Goal: Information Seeking & Learning: Learn about a topic

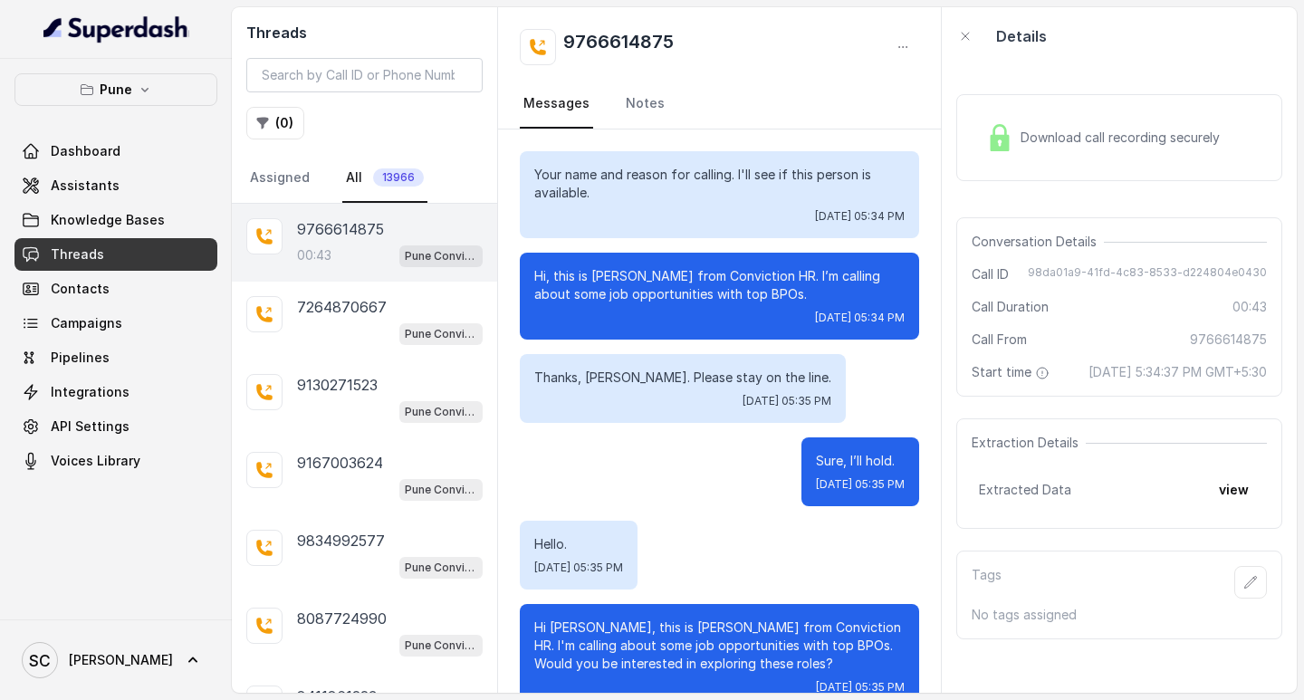
scroll to position [223, 0]
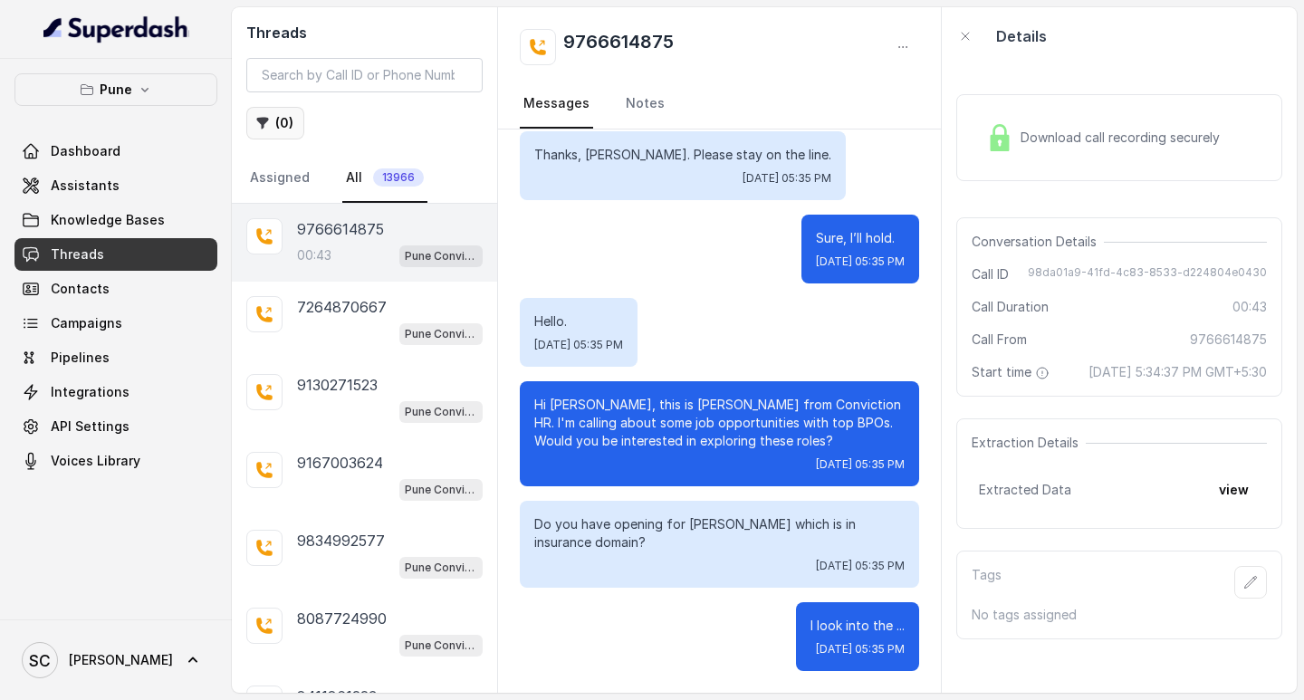
click at [246, 121] on button "( 0 )" at bounding box center [275, 123] width 58 height 33
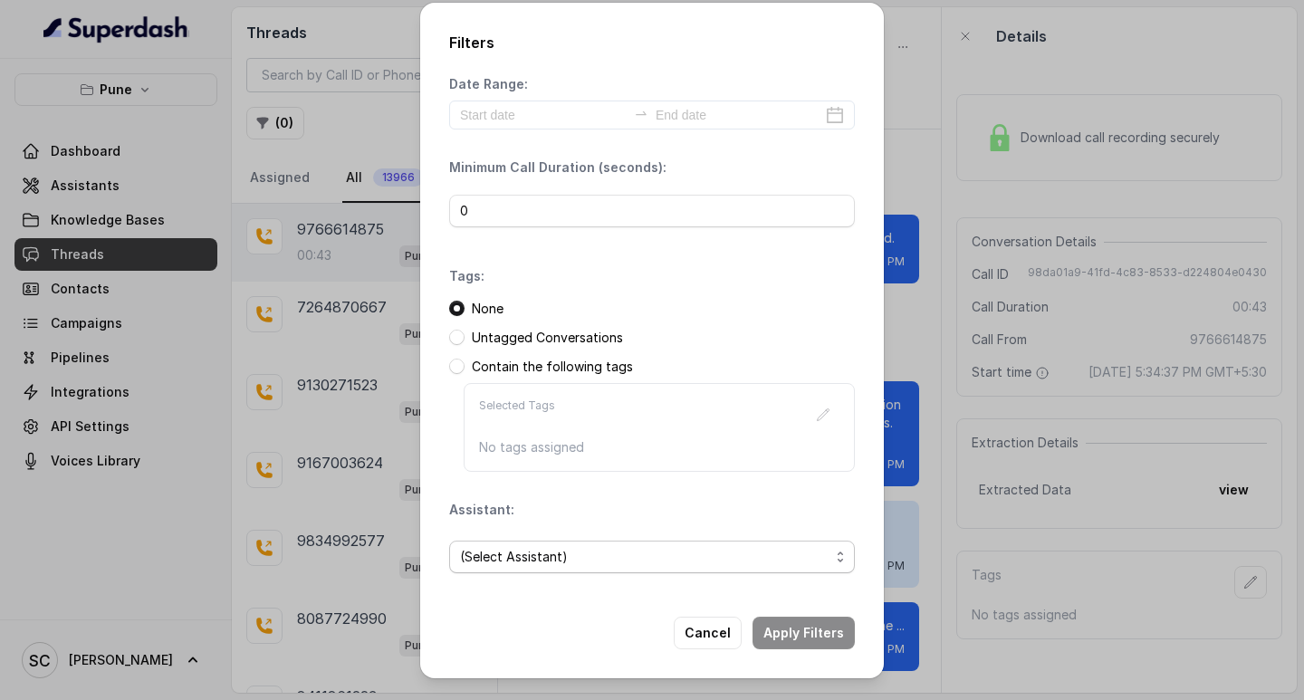
click at [576, 562] on span "(Select Assistant)" at bounding box center [645, 557] width 370 height 22
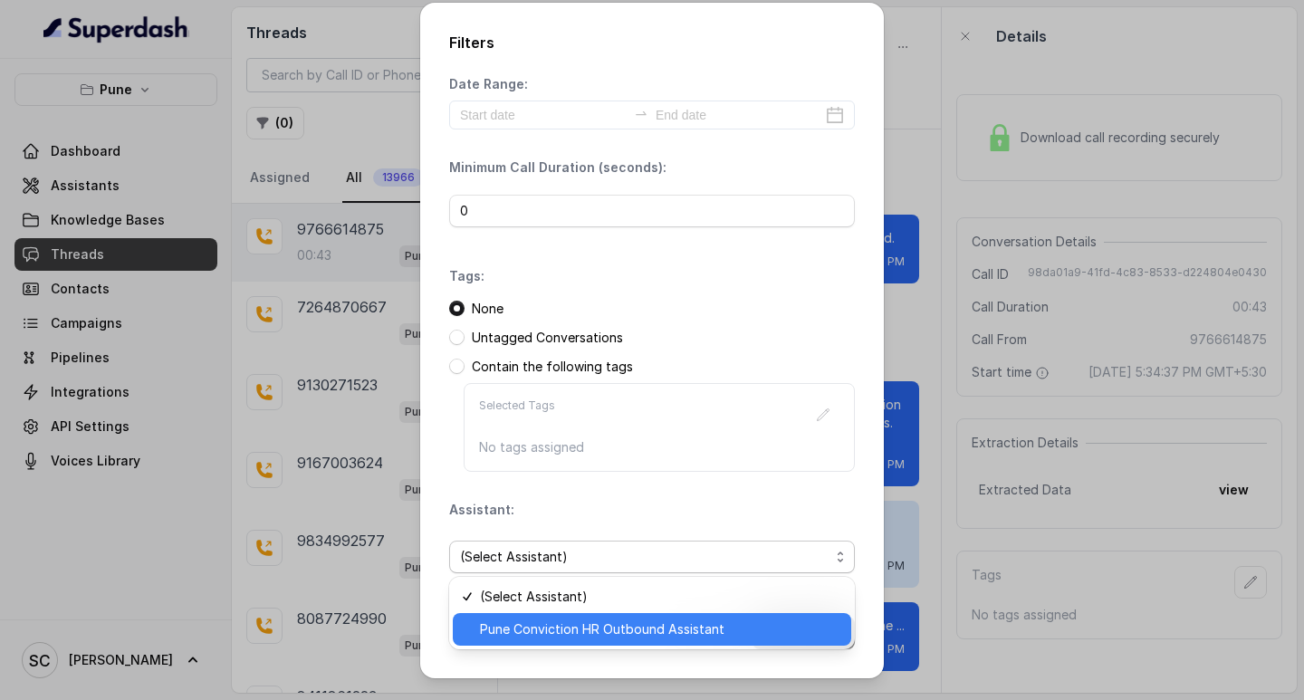
click at [564, 631] on span "Pune Conviction HR Outbound Assistant" at bounding box center [660, 630] width 361 height 22
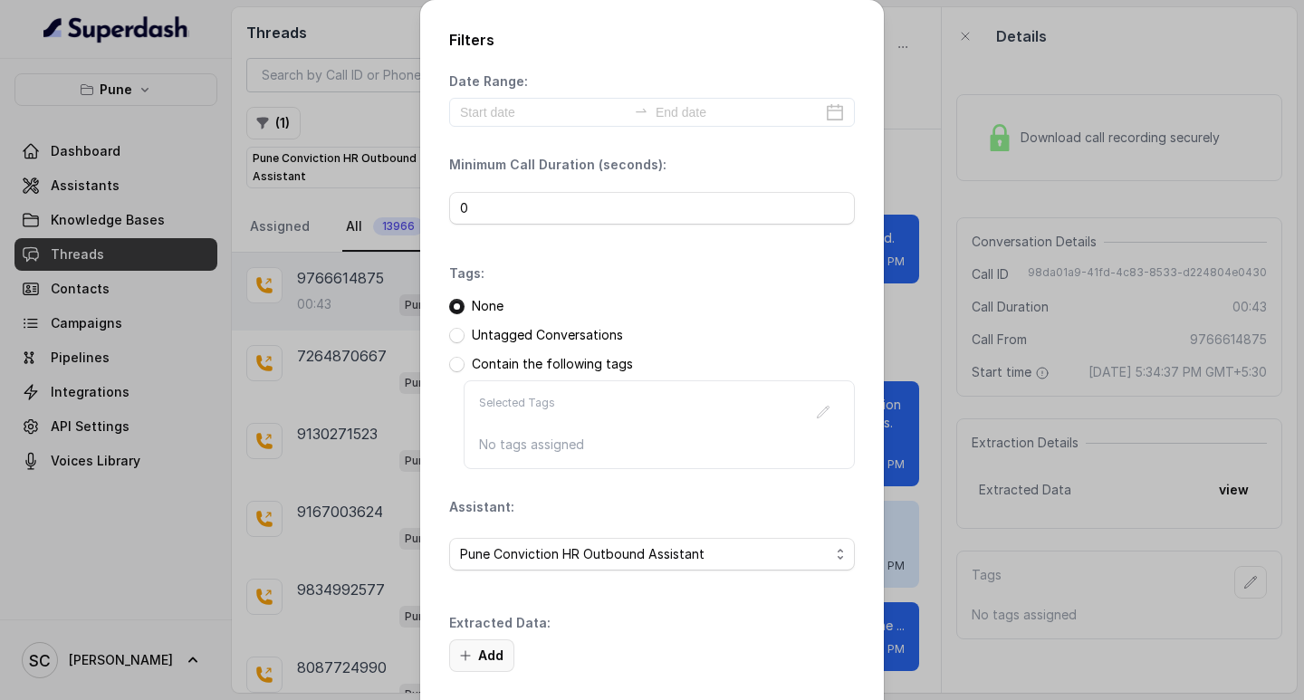
click at [473, 649] on button "Add" at bounding box center [481, 655] width 65 height 33
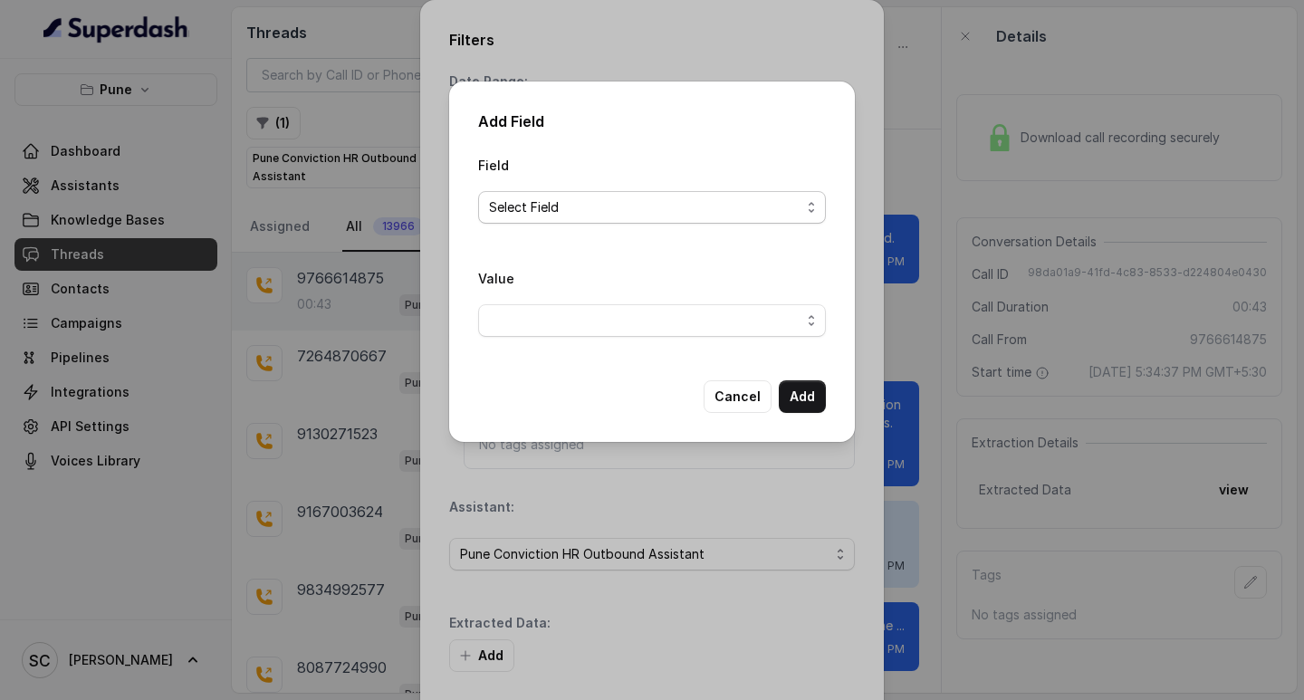
click at [507, 197] on span "Select Field" at bounding box center [645, 208] width 312 height 22
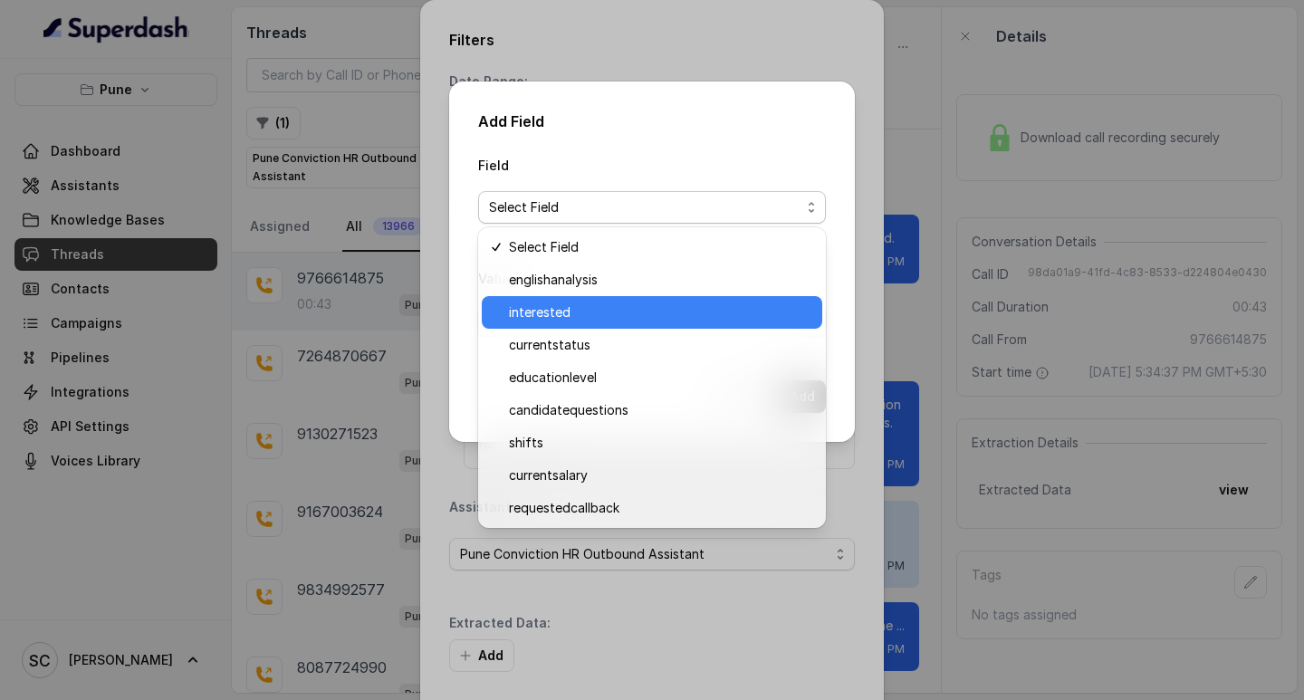
click at [552, 316] on span "interested" at bounding box center [660, 313] width 303 height 22
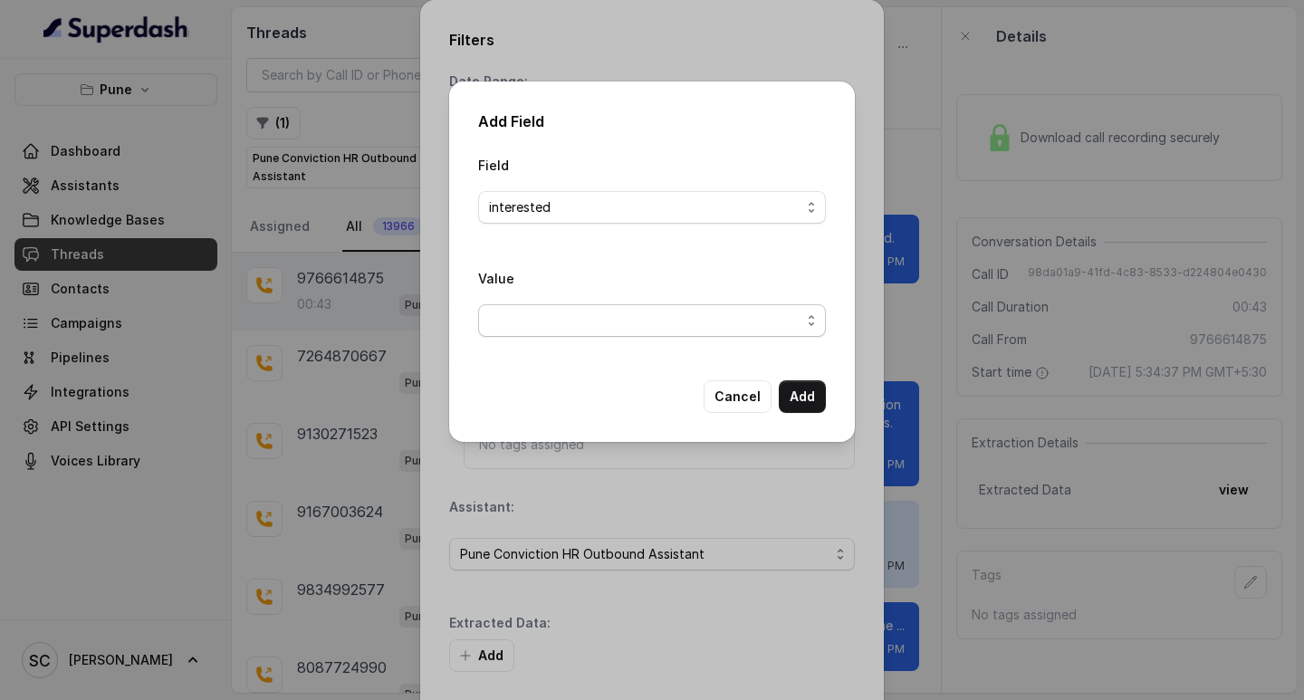
click at [525, 332] on span "button" at bounding box center [652, 320] width 348 height 33
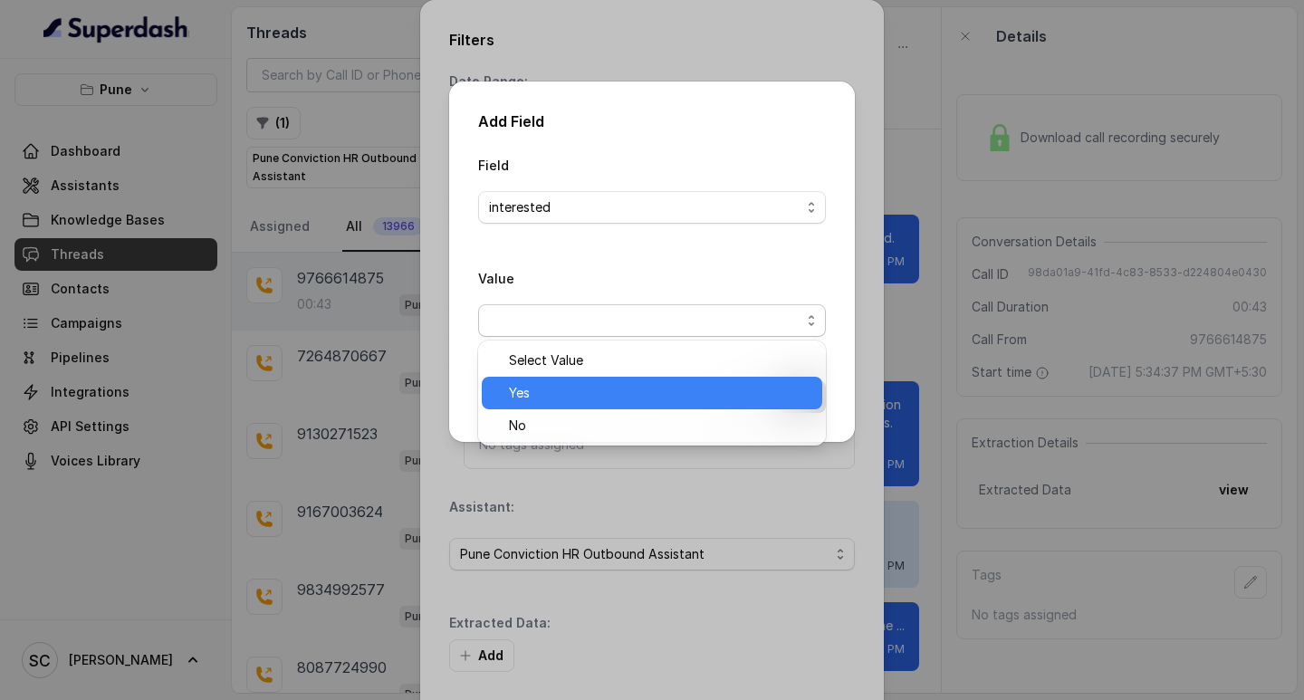
click at [560, 396] on span "Yes" at bounding box center [660, 393] width 303 height 22
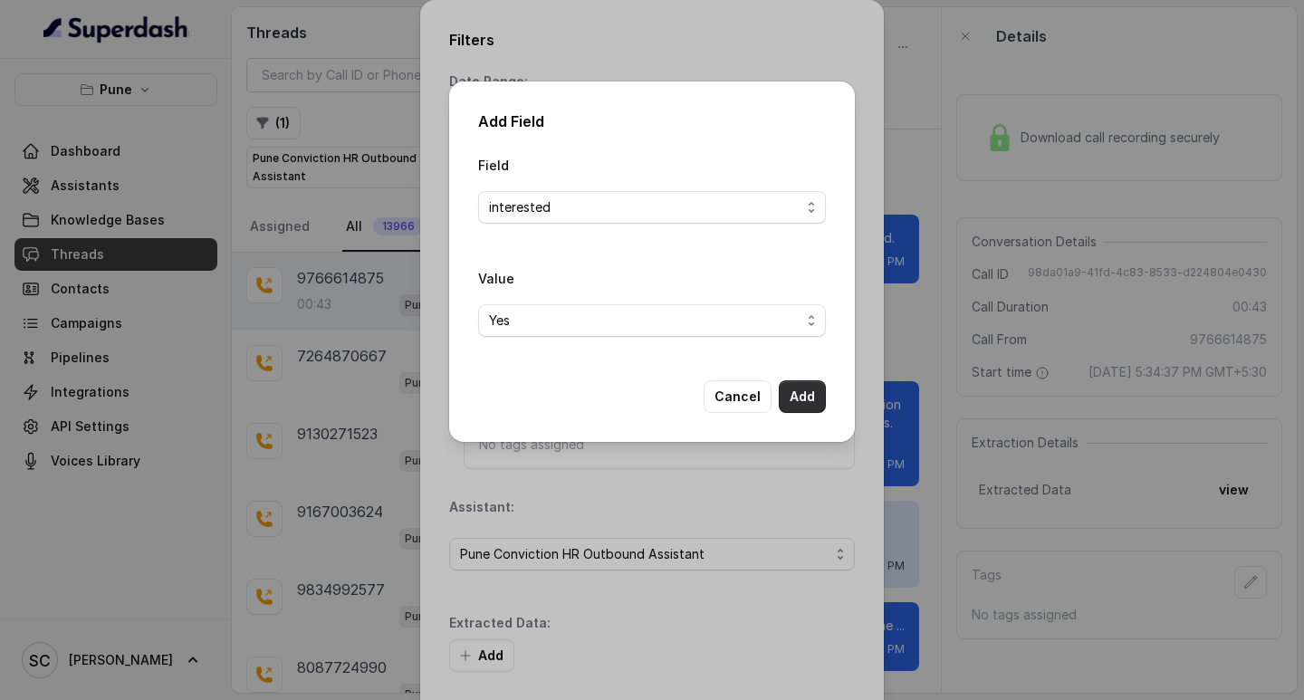
click at [812, 399] on button "Add" at bounding box center [802, 396] width 47 height 33
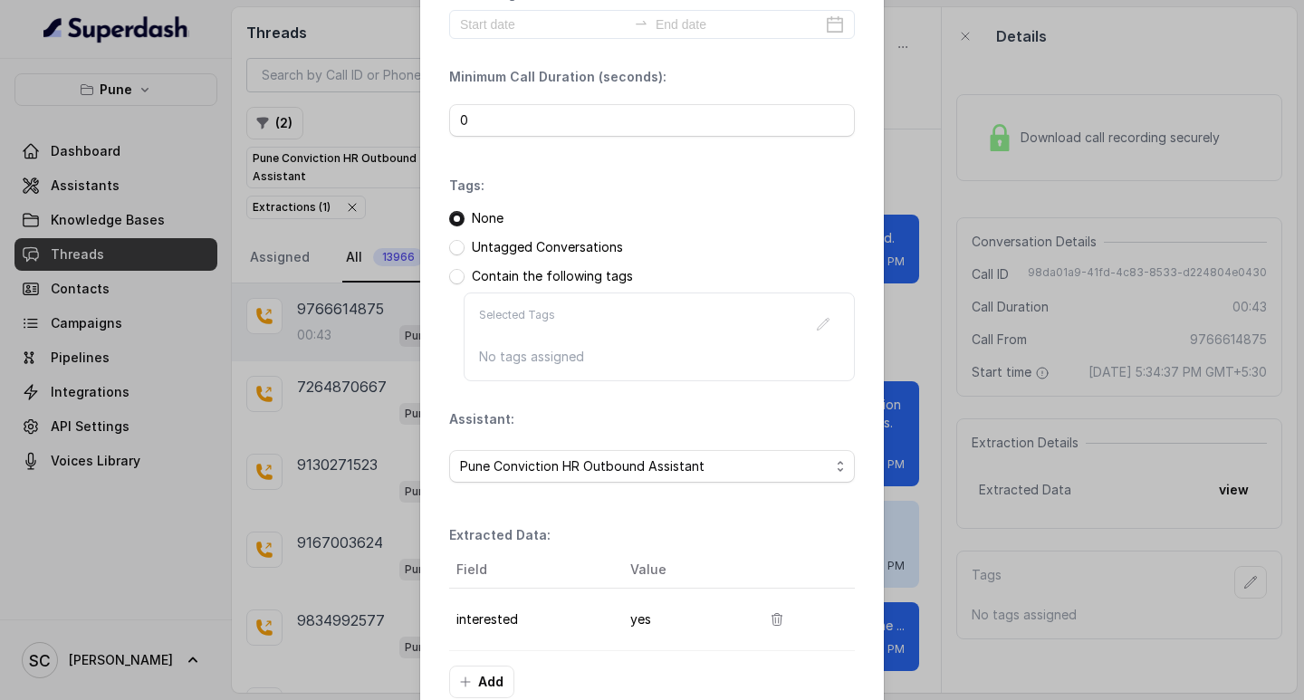
scroll to position [191, 0]
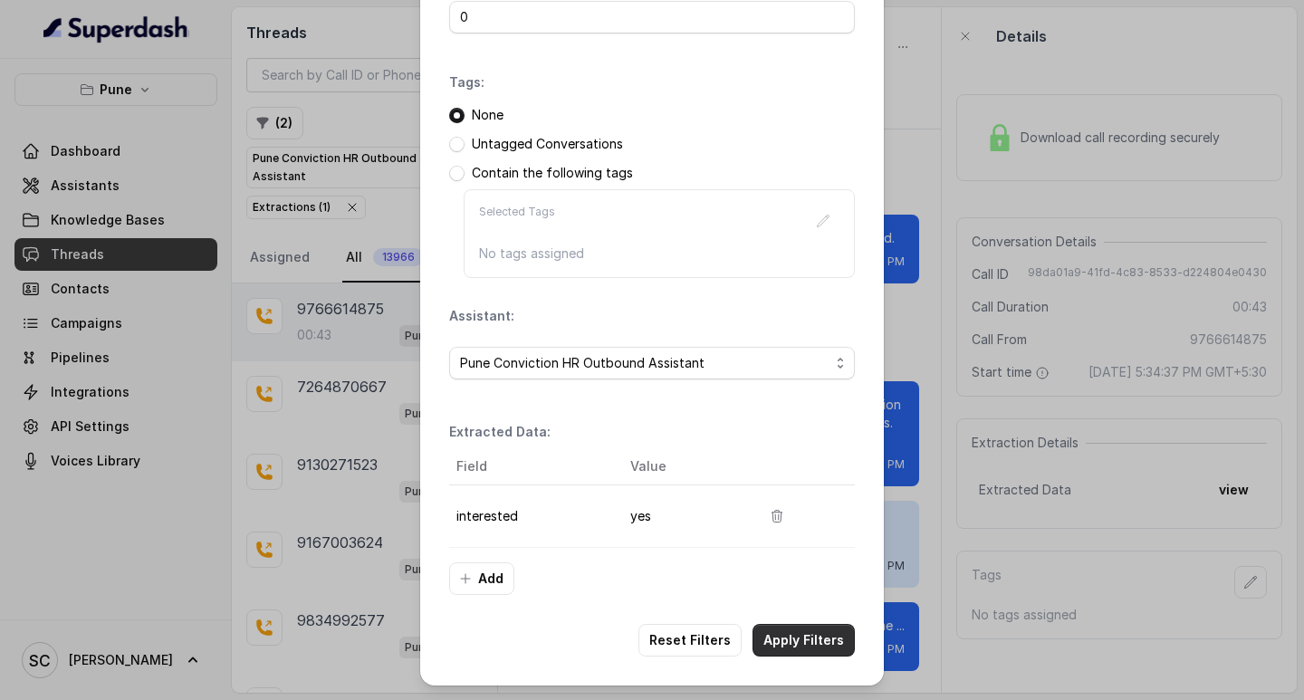
click at [816, 641] on button "Apply Filters" at bounding box center [804, 640] width 102 height 33
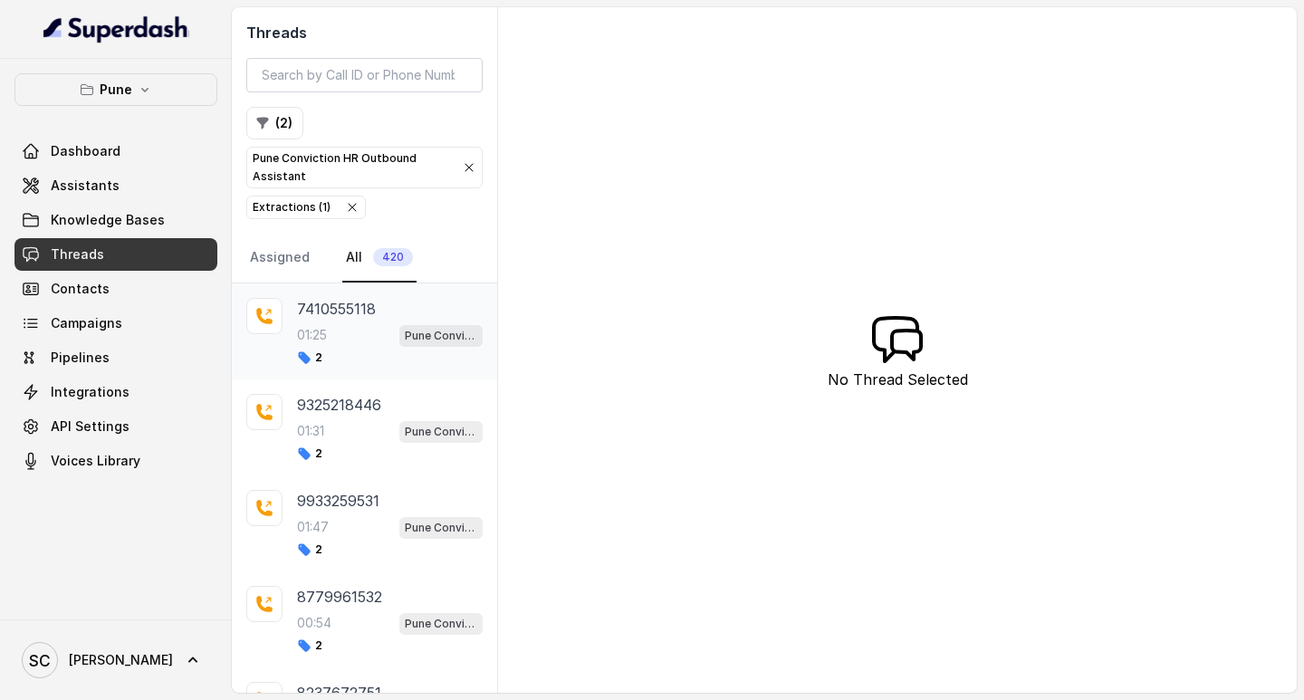
click at [322, 314] on p "7410555118" at bounding box center [336, 309] width 79 height 22
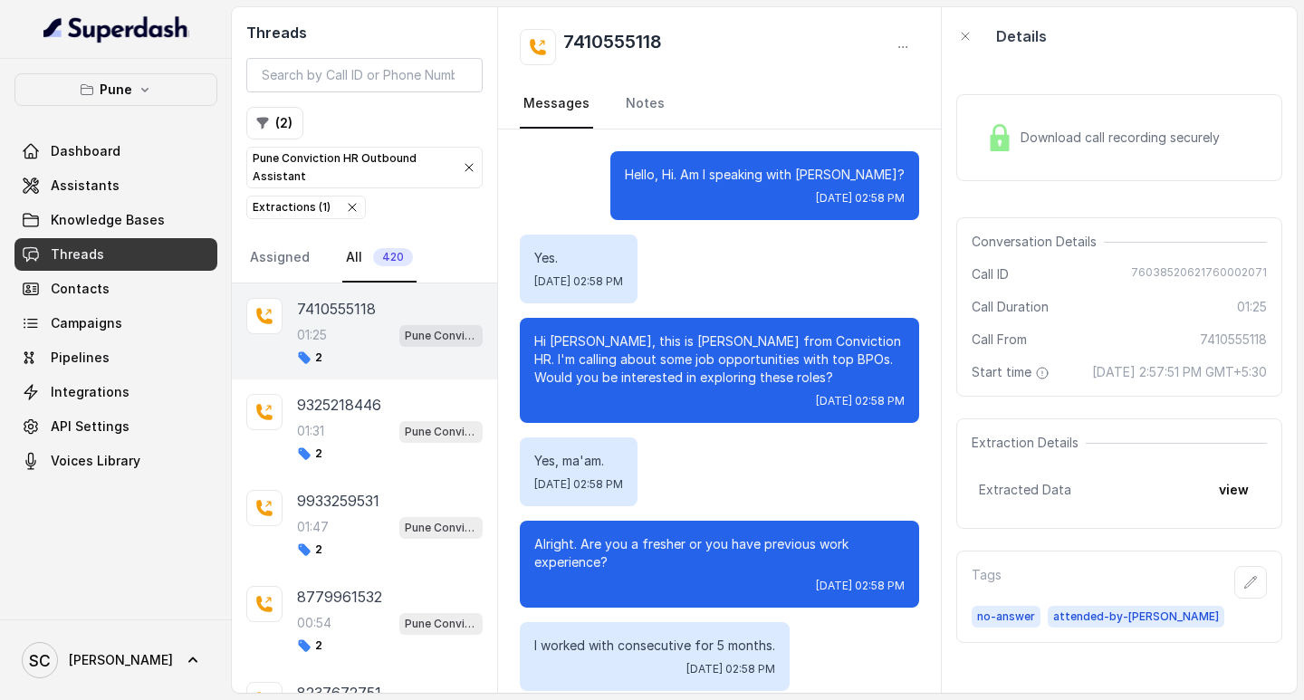
scroll to position [1212, 0]
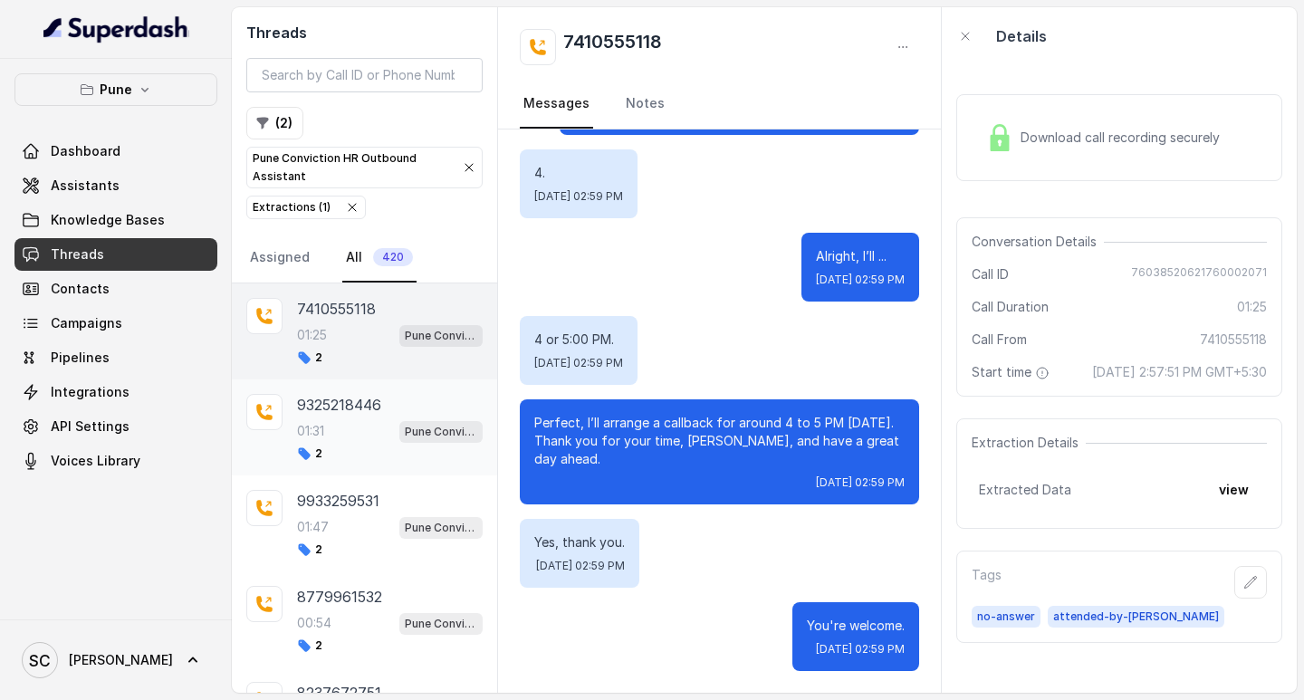
click at [327, 415] on p "9325218446" at bounding box center [339, 405] width 84 height 22
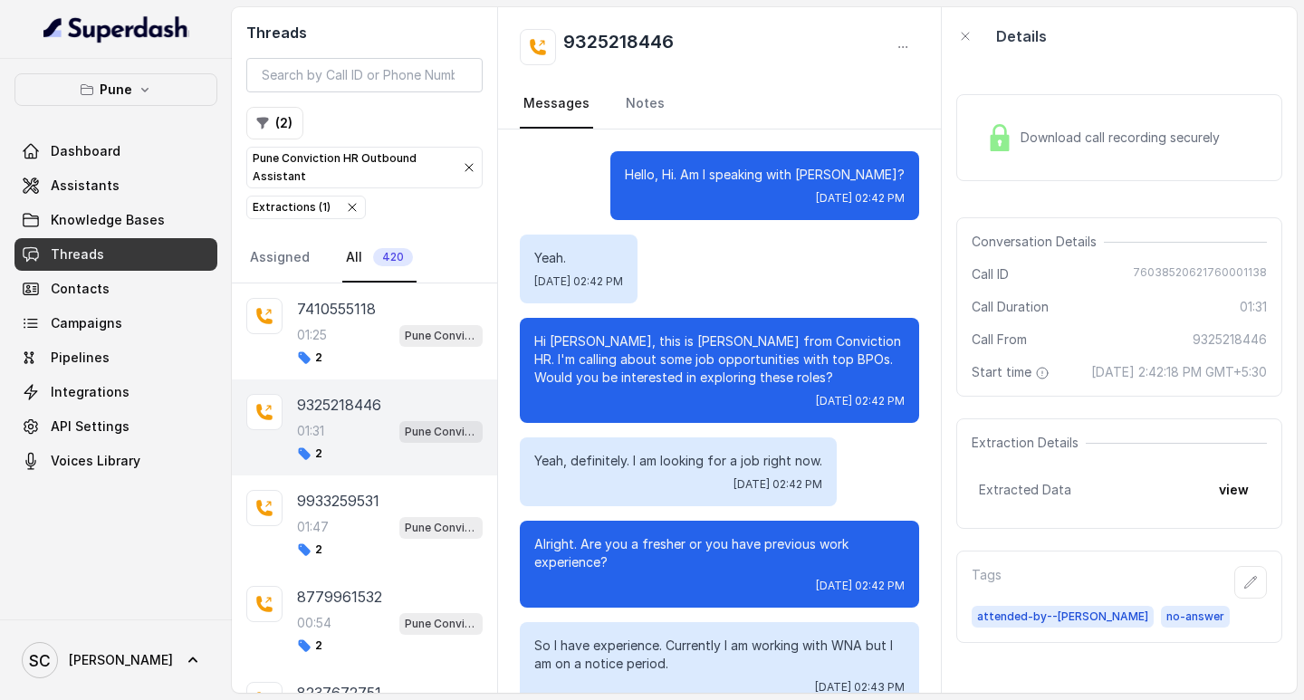
scroll to position [1527, 0]
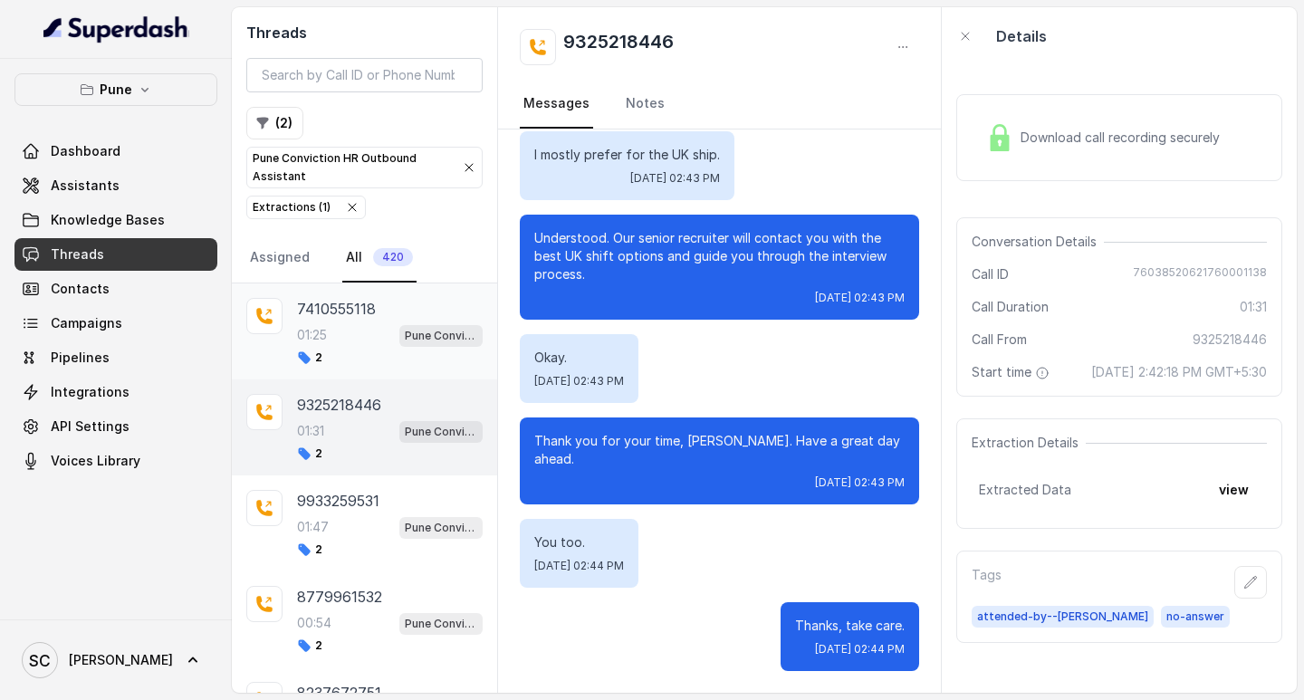
click at [364, 322] on div "7410555118 01:25 Pune Conviction HR Outbound Assistant 2" at bounding box center [390, 331] width 186 height 67
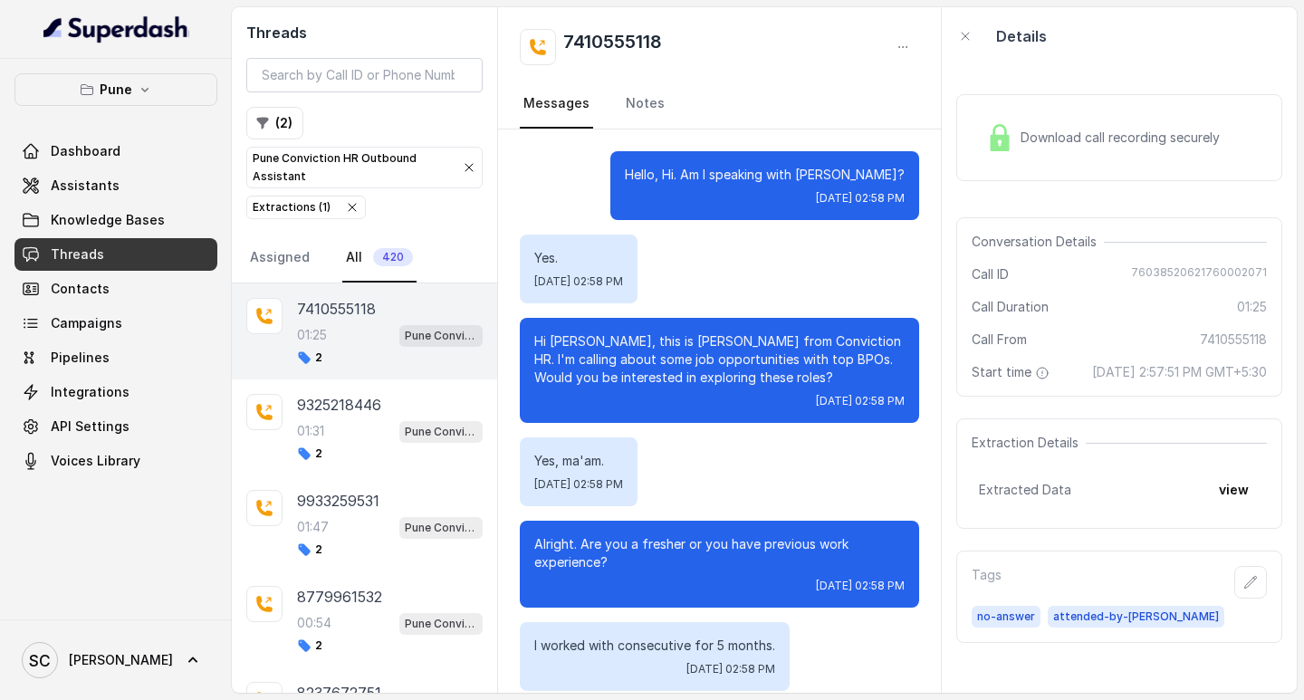
scroll to position [1212, 0]
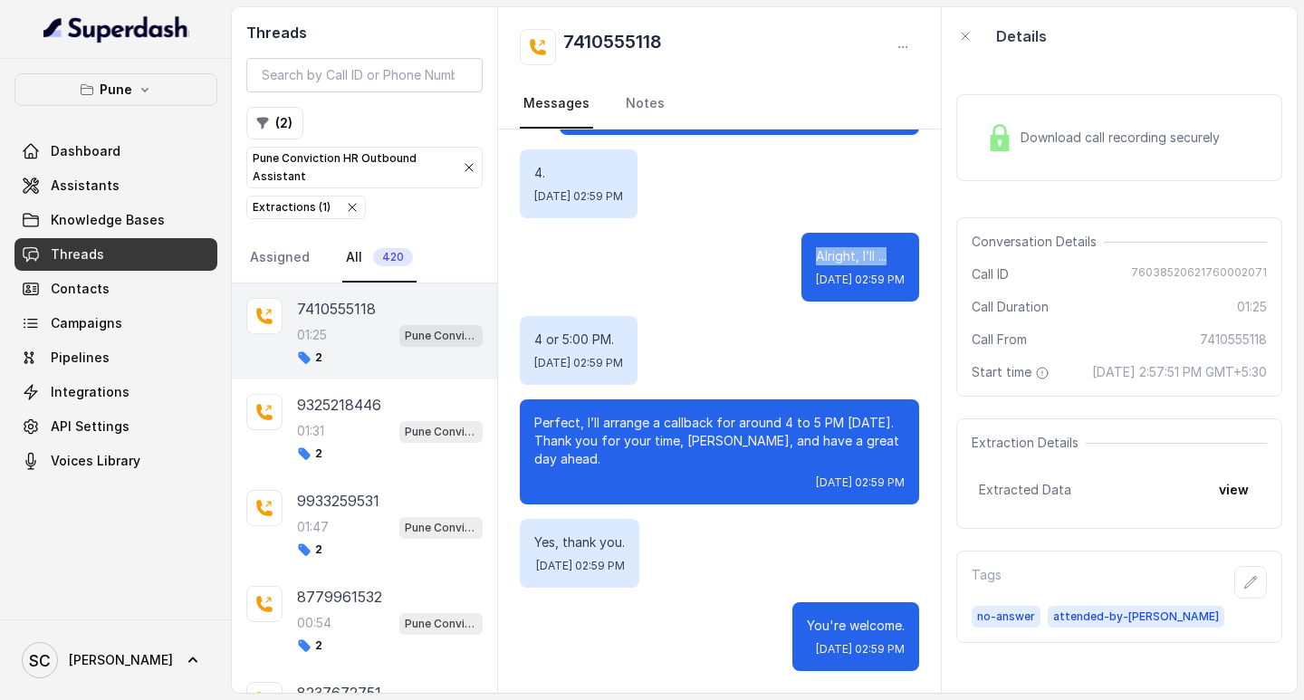
drag, startPoint x: 747, startPoint y: 257, endPoint x: 856, endPoint y: 263, distance: 108.8
click at [856, 263] on div "Alright, I’ll ... [DATE] 02:59 PM" at bounding box center [861, 267] width 118 height 69
click at [847, 265] on div "Alright, I’ll ... [DATE] 02:59 PM" at bounding box center [861, 267] width 118 height 69
drag, startPoint x: 849, startPoint y: 265, endPoint x: 745, endPoint y: 251, distance: 104.3
click at [802, 251] on div "Alright, I’ll ... [DATE] 02:59 PM" at bounding box center [861, 267] width 118 height 69
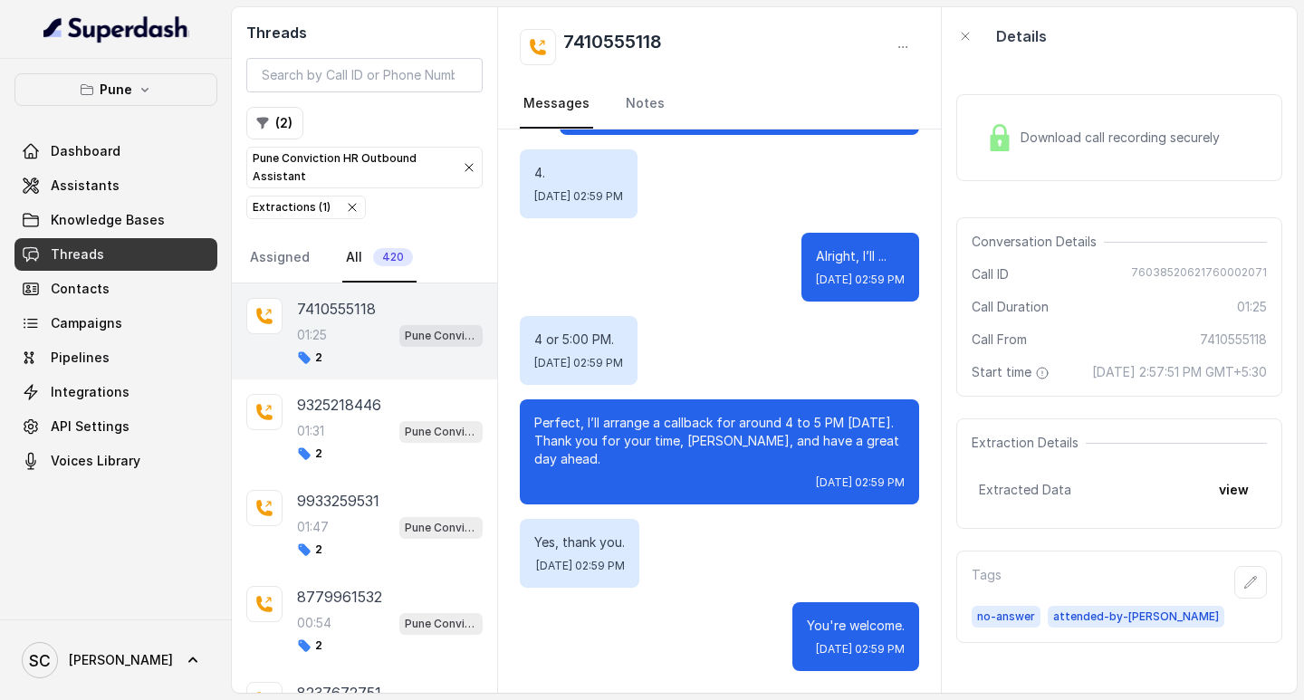
click at [802, 251] on div "Alright, I’ll ... [DATE] 02:59 PM" at bounding box center [861, 267] width 118 height 69
drag, startPoint x: 745, startPoint y: 251, endPoint x: 844, endPoint y: 255, distance: 98.8
click at [844, 255] on div "Alright, I’ll ... [DATE] 02:59 PM" at bounding box center [861, 267] width 118 height 69
drag, startPoint x: 903, startPoint y: 284, endPoint x: 725, endPoint y: 246, distance: 182.3
click at [725, 246] on div "Alright, I’ll ... [DATE] 02:59 PM" at bounding box center [719, 267] width 399 height 69
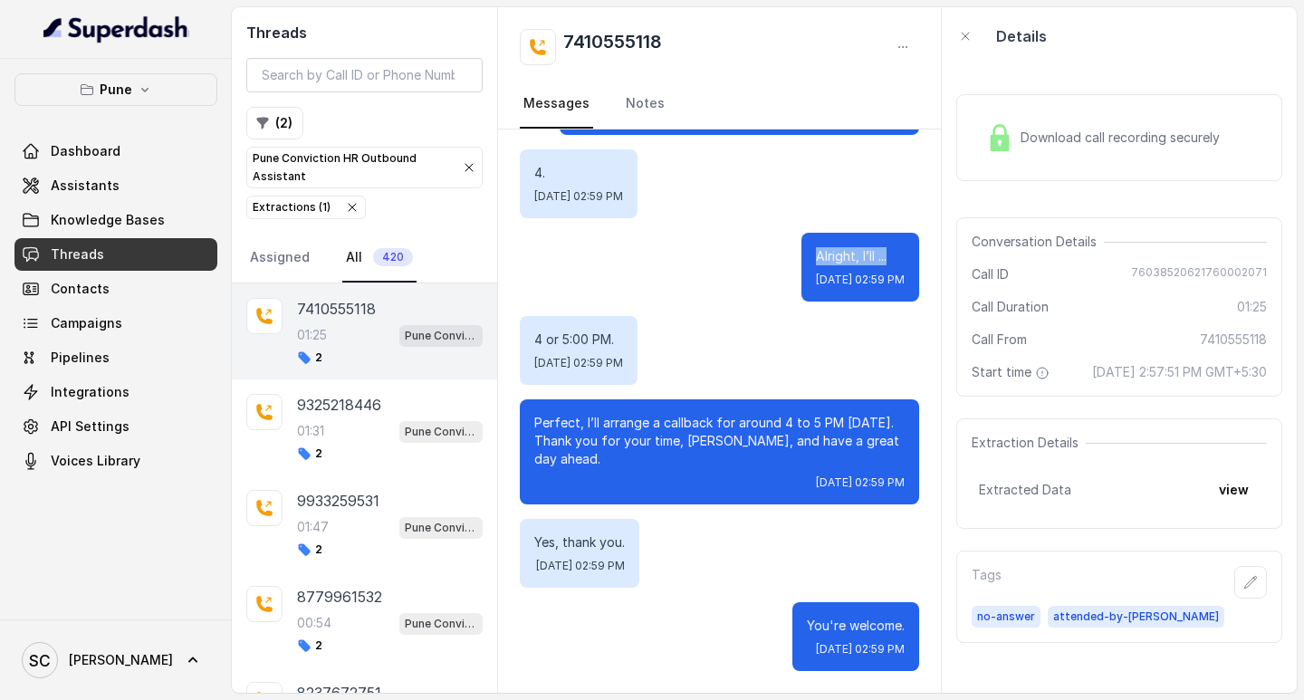
click at [650, 278] on div "Alright, I’ll ... [DATE] 02:59 PM" at bounding box center [719, 267] width 399 height 69
drag, startPoint x: 743, startPoint y: 248, endPoint x: 911, endPoint y: 310, distance: 179.4
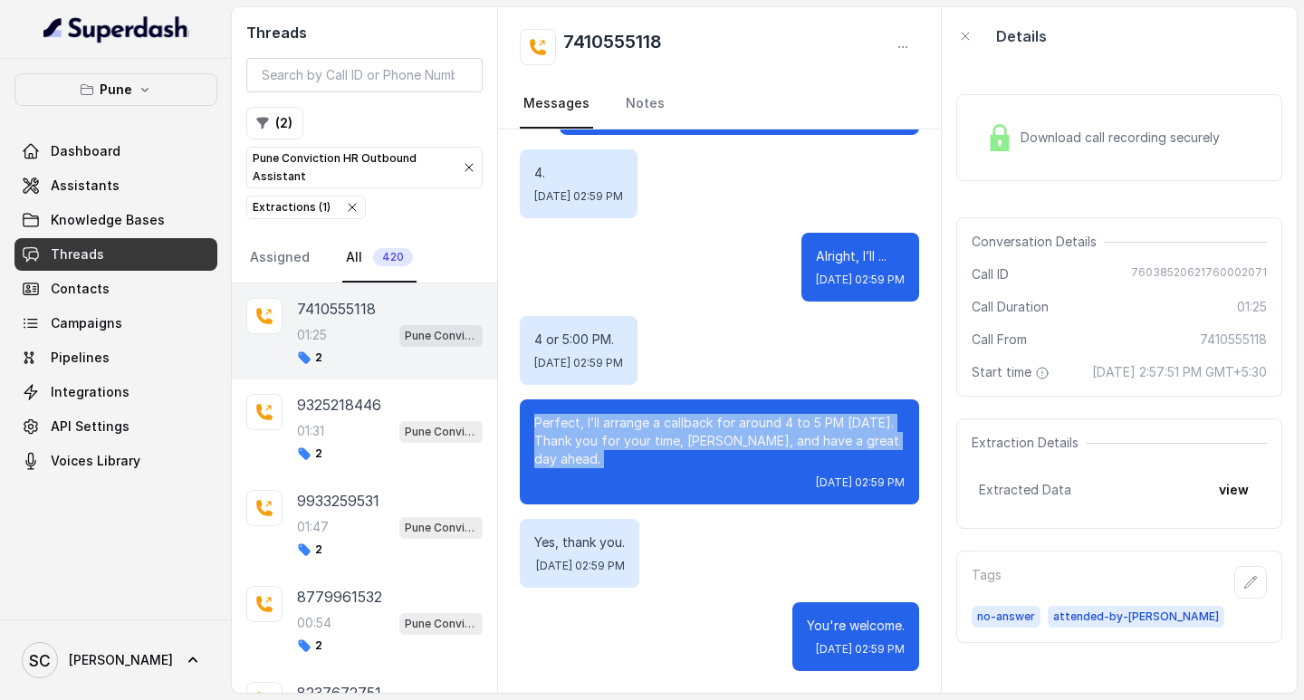
drag, startPoint x: 527, startPoint y: 418, endPoint x: 594, endPoint y: 486, distance: 95.4
click at [594, 486] on div "Perfect, I’ll arrange a callback for around 4 to 5 PM [DATE]. Thank you for you…" at bounding box center [719, 451] width 399 height 105
click at [619, 460] on p "Perfect, I’ll arrange a callback for around 4 to 5 PM [DATE]. Thank you for you…" at bounding box center [719, 441] width 370 height 54
drag, startPoint x: 519, startPoint y: 407, endPoint x: 608, endPoint y: 493, distance: 123.6
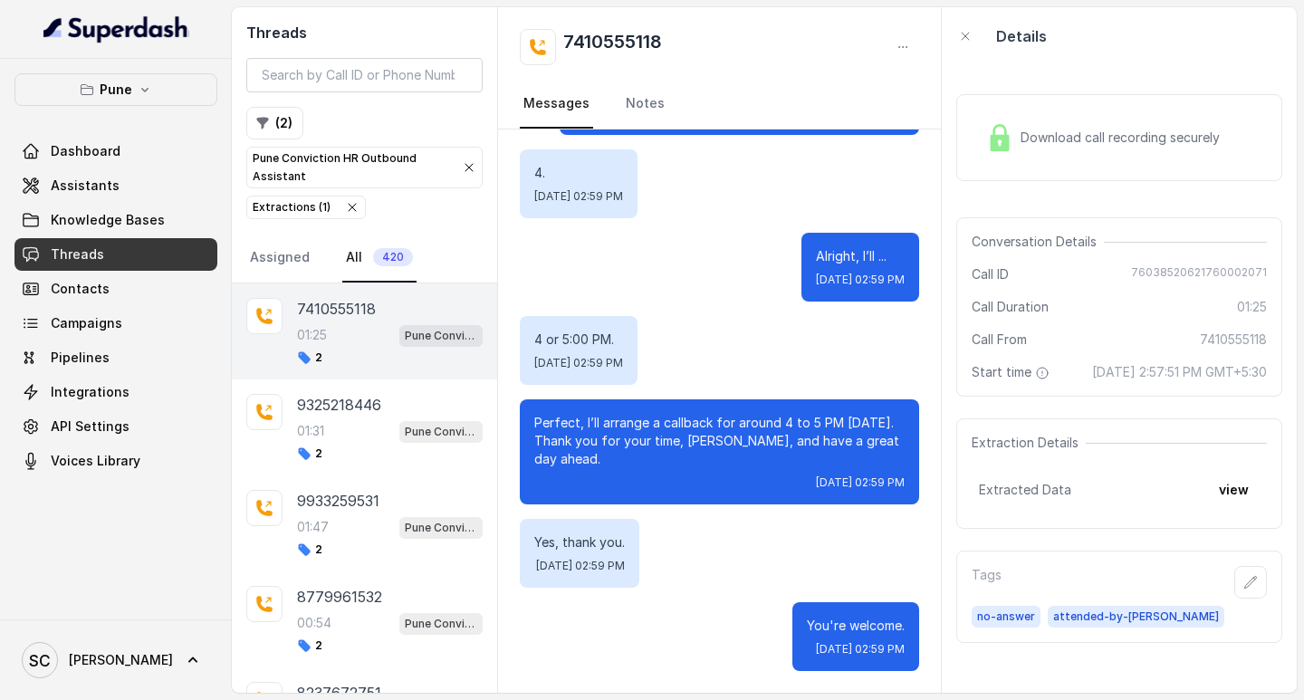
click at [724, 351] on div "4 or 5:00 PM. [DATE] 02:59 PM" at bounding box center [719, 350] width 399 height 69
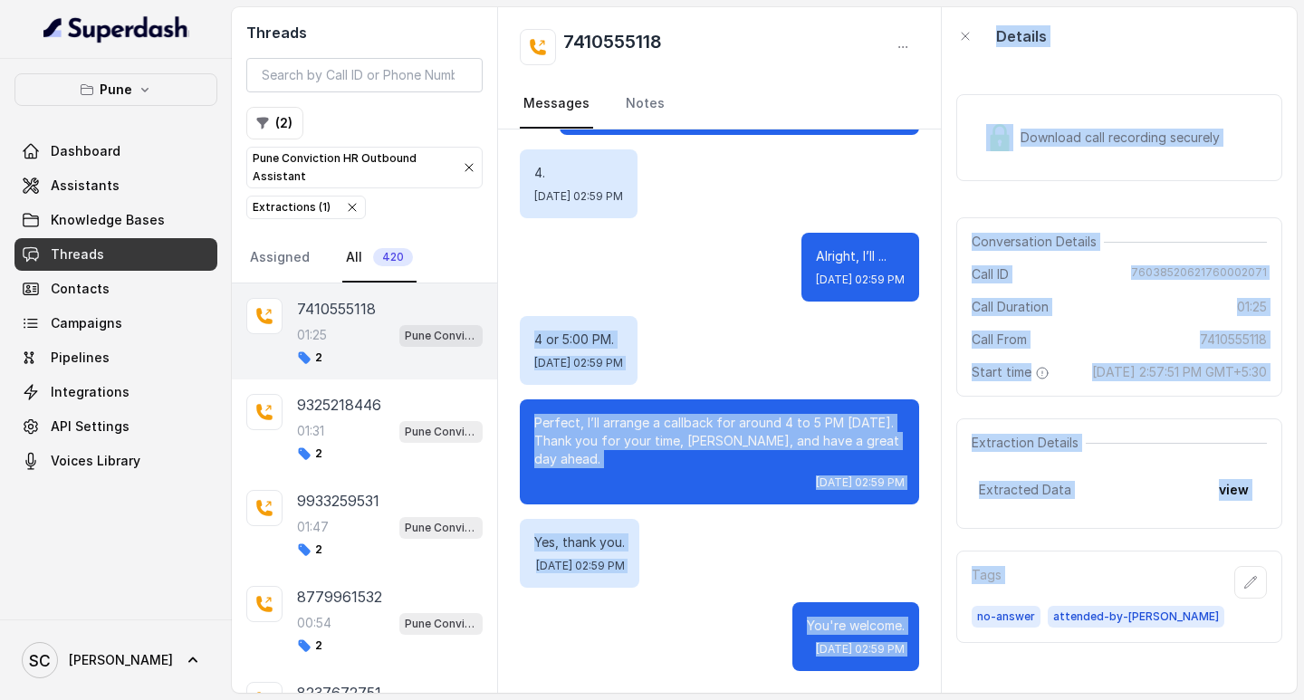
drag, startPoint x: 528, startPoint y: 334, endPoint x: 942, endPoint y: 736, distance: 576.5
click at [942, 699] on html "Pune Dashboard Assistants Knowledge Bases Threads Contacts Campaigns Pipelines …" at bounding box center [652, 350] width 1304 height 700
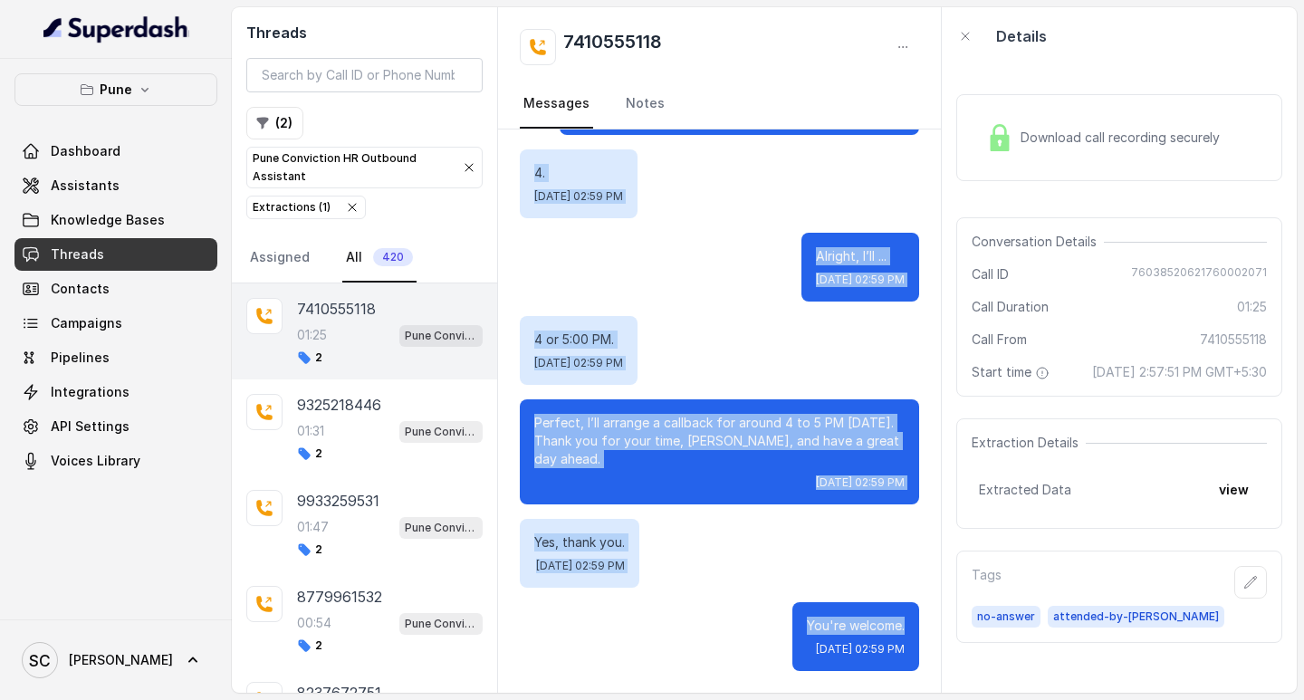
drag, startPoint x: 532, startPoint y: 166, endPoint x: 909, endPoint y: 626, distance: 594.7
drag, startPoint x: 899, startPoint y: 652, endPoint x: 525, endPoint y: 173, distance: 607.9
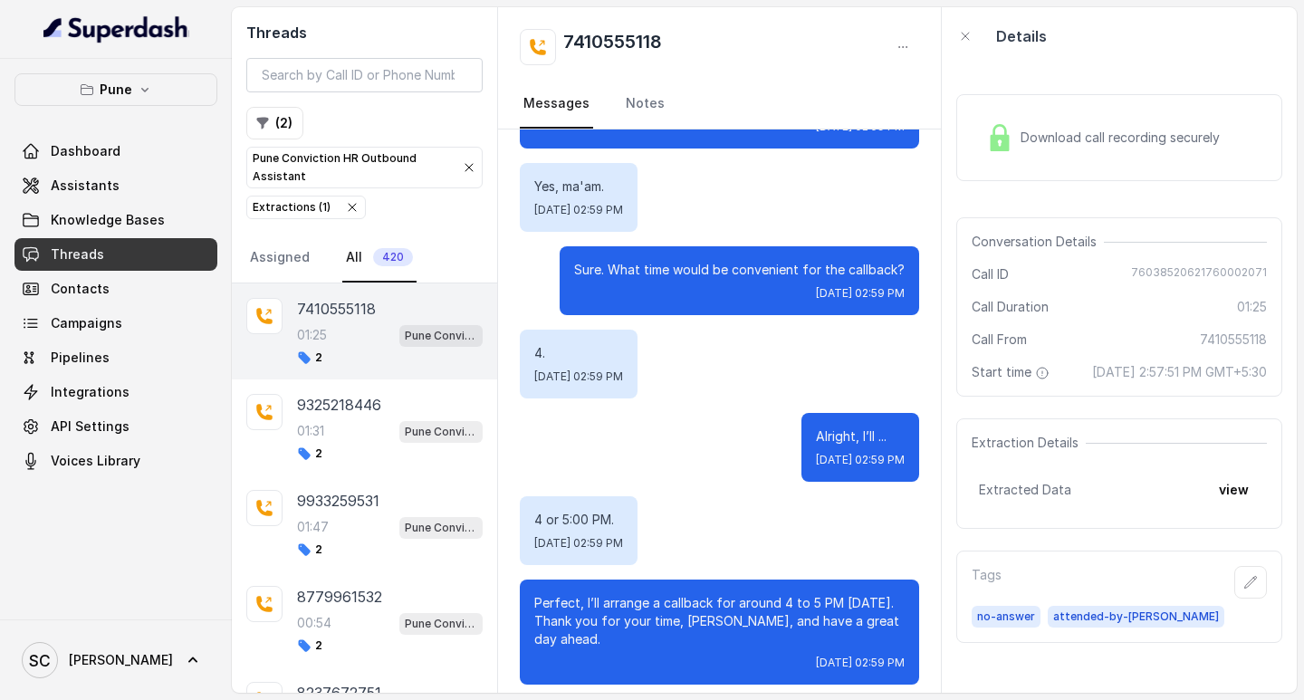
scroll to position [1031, 0]
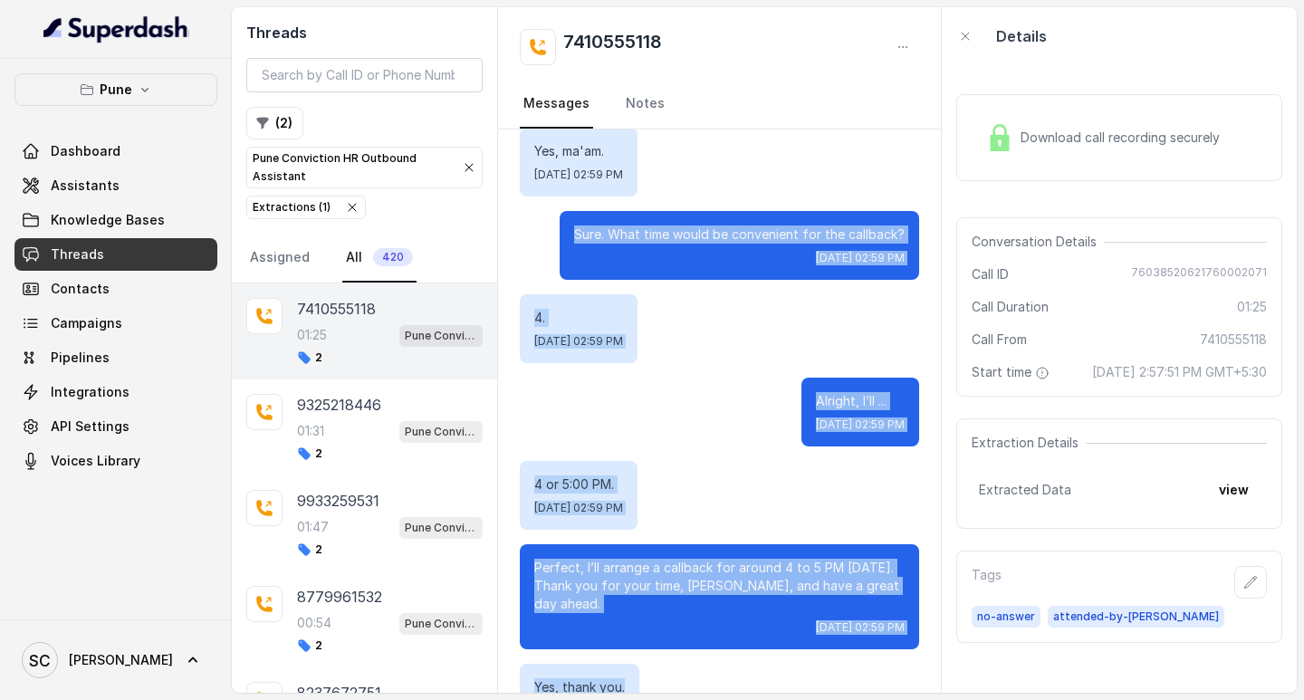
drag, startPoint x: 562, startPoint y: 265, endPoint x: 774, endPoint y: 677, distance: 463.1
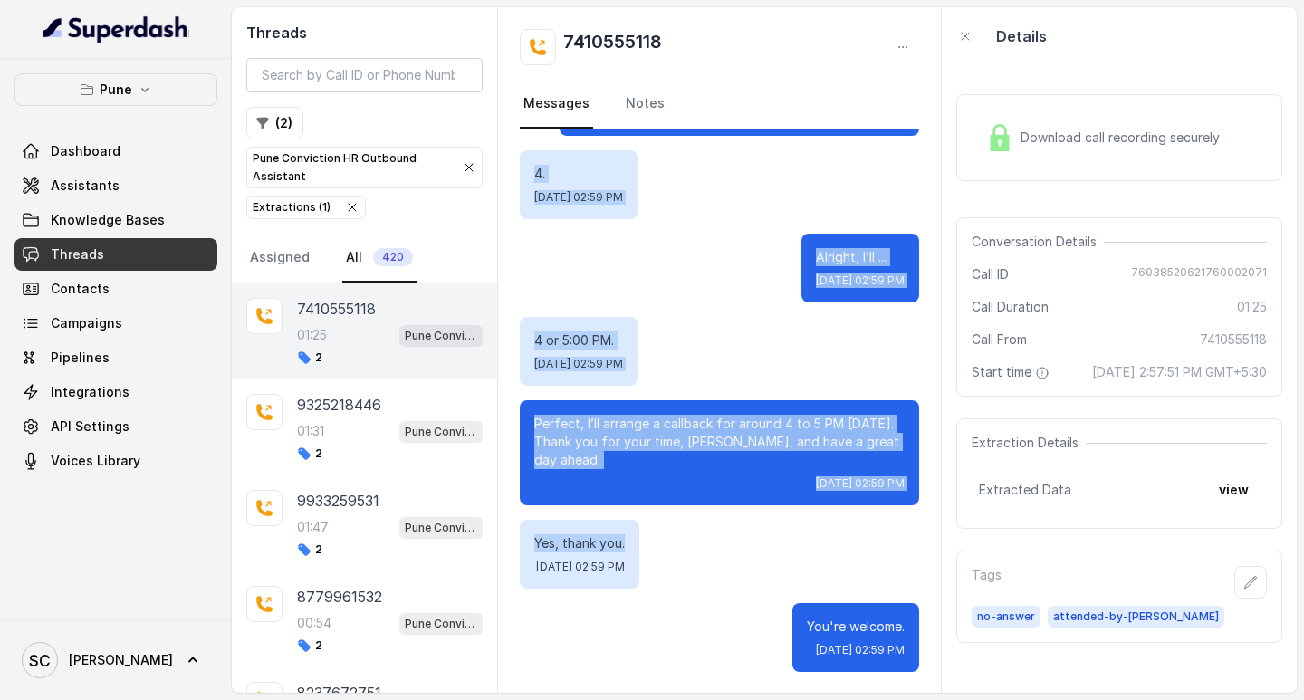
scroll to position [1212, 0]
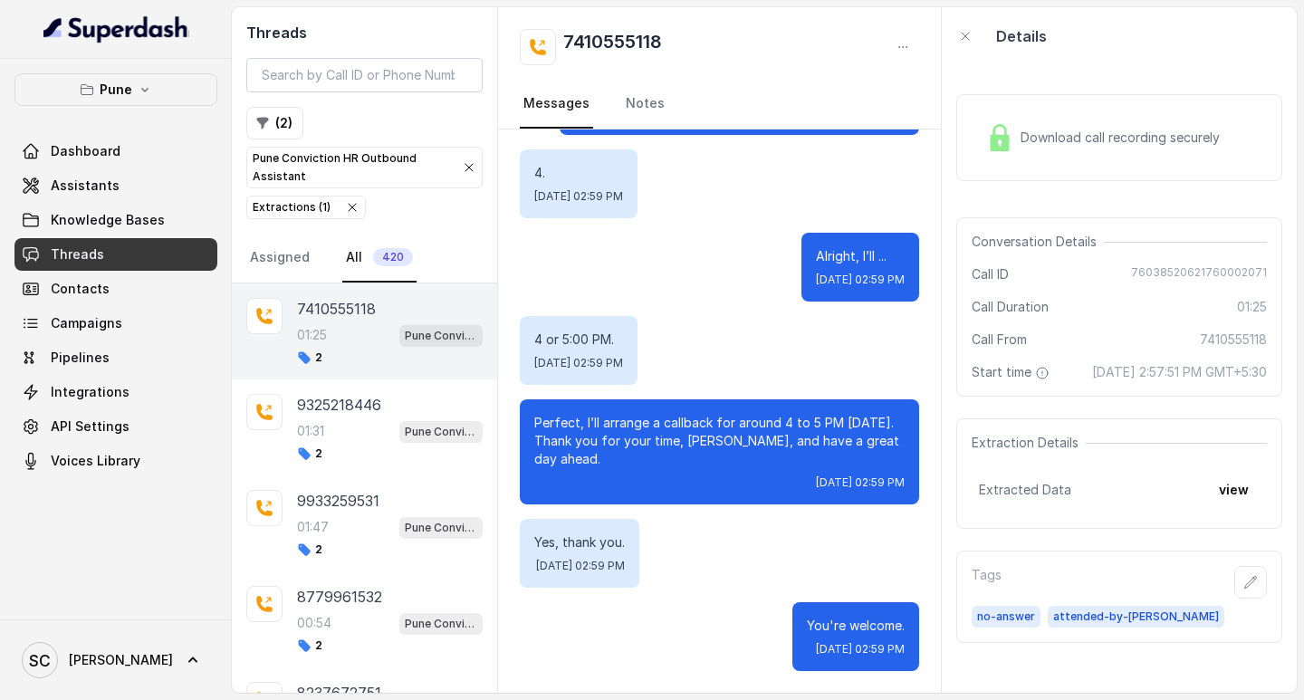
click at [625, 559] on span "[DATE] 02:59 PM" at bounding box center [580, 566] width 89 height 14
drag, startPoint x: 532, startPoint y: 275, endPoint x: 911, endPoint y: 650, distance: 533.5
click at [890, 645] on span "[DATE] 02:59 PM" at bounding box center [860, 649] width 89 height 14
drag, startPoint x: 899, startPoint y: 645, endPoint x: 516, endPoint y: 148, distance: 627.2
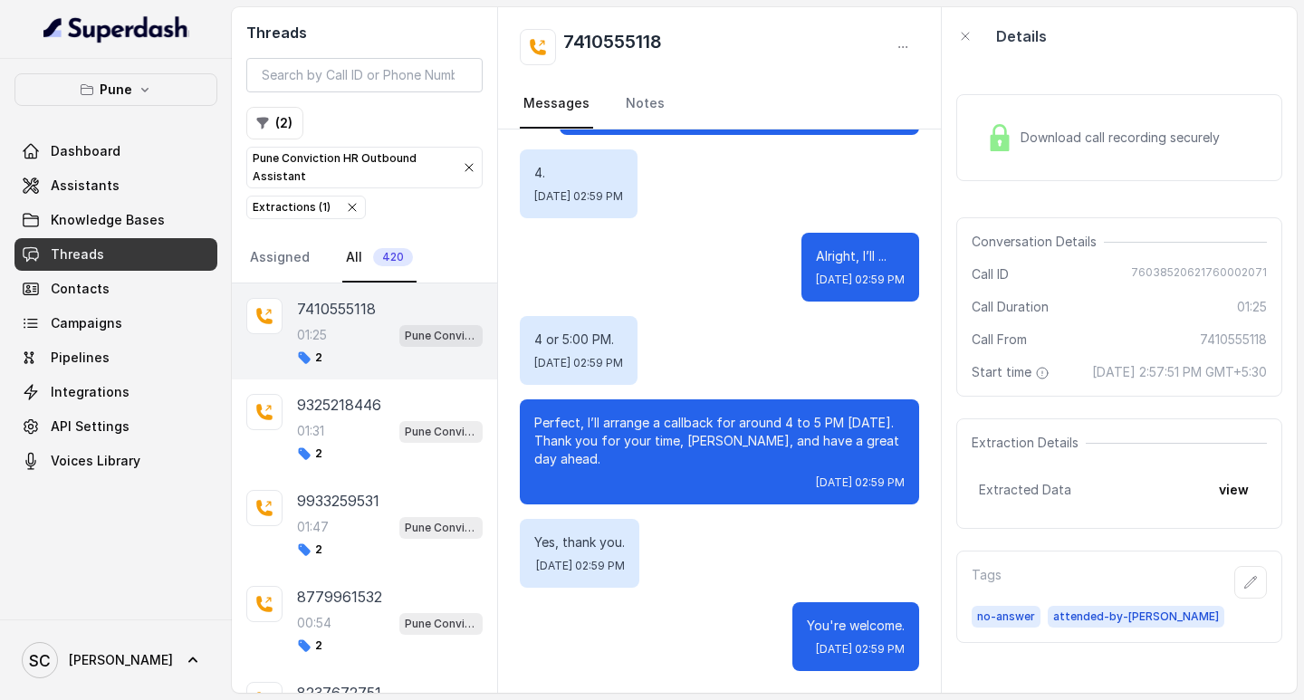
click at [544, 261] on div "Alright, I’ll ... [DATE] 02:59 PM" at bounding box center [719, 267] width 399 height 69
click at [717, 487] on div "[DATE] 02:59 PM" at bounding box center [719, 483] width 370 height 14
click at [470, 167] on icon "button" at bounding box center [469, 167] width 7 height 7
